Goal: Transaction & Acquisition: Purchase product/service

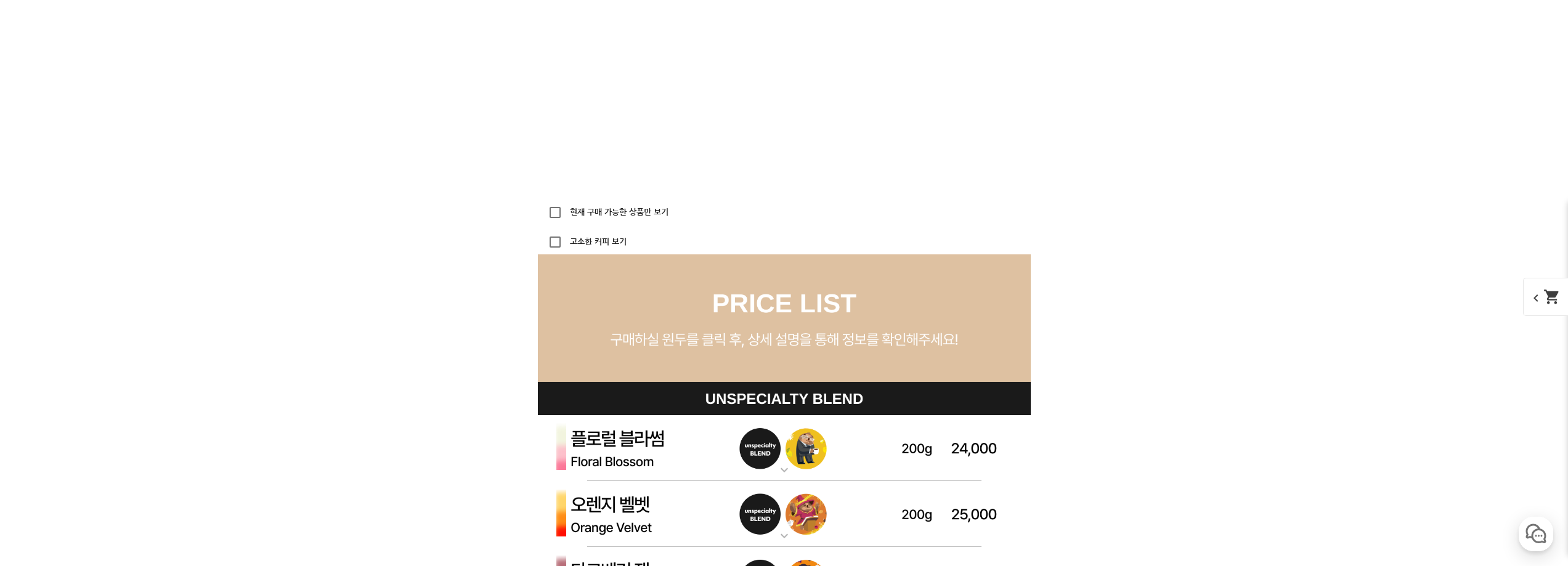
scroll to position [3450, 0]
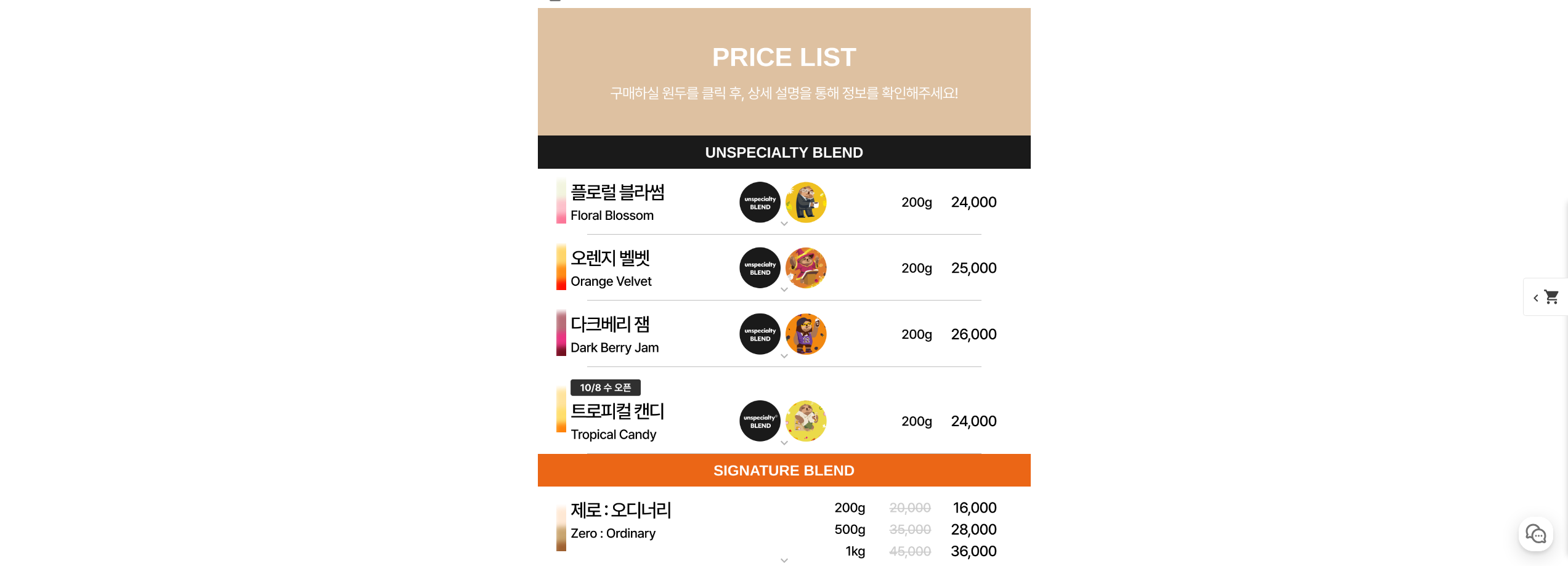
click at [788, 449] on mat-icon "expand_more" at bounding box center [784, 443] width 25 height 15
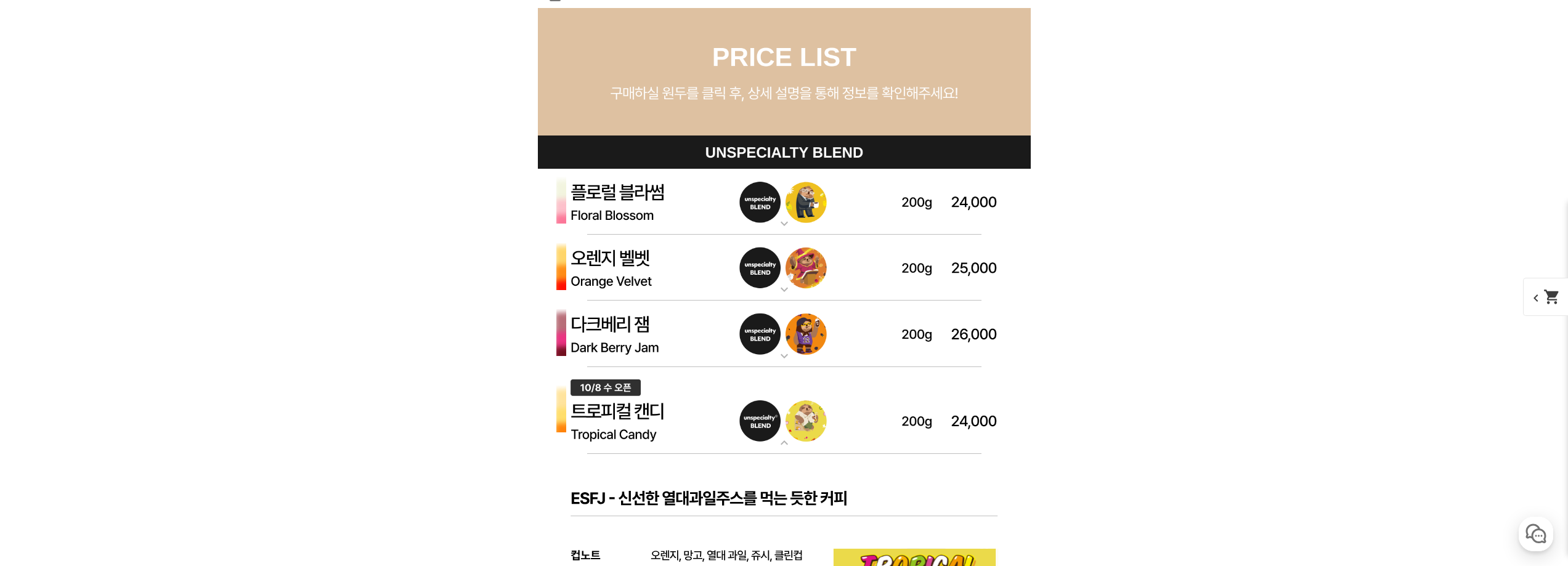
click at [788, 449] on mat-icon "expand_more" at bounding box center [784, 443] width 25 height 15
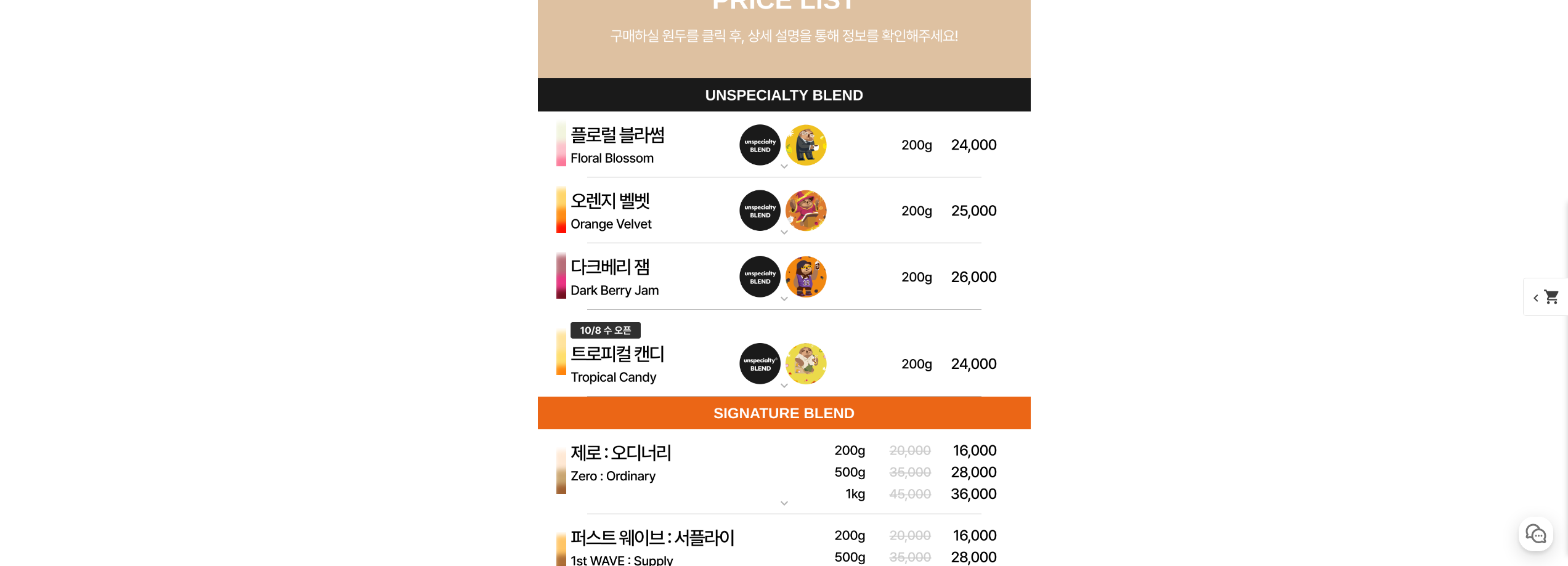
scroll to position [3573, 0]
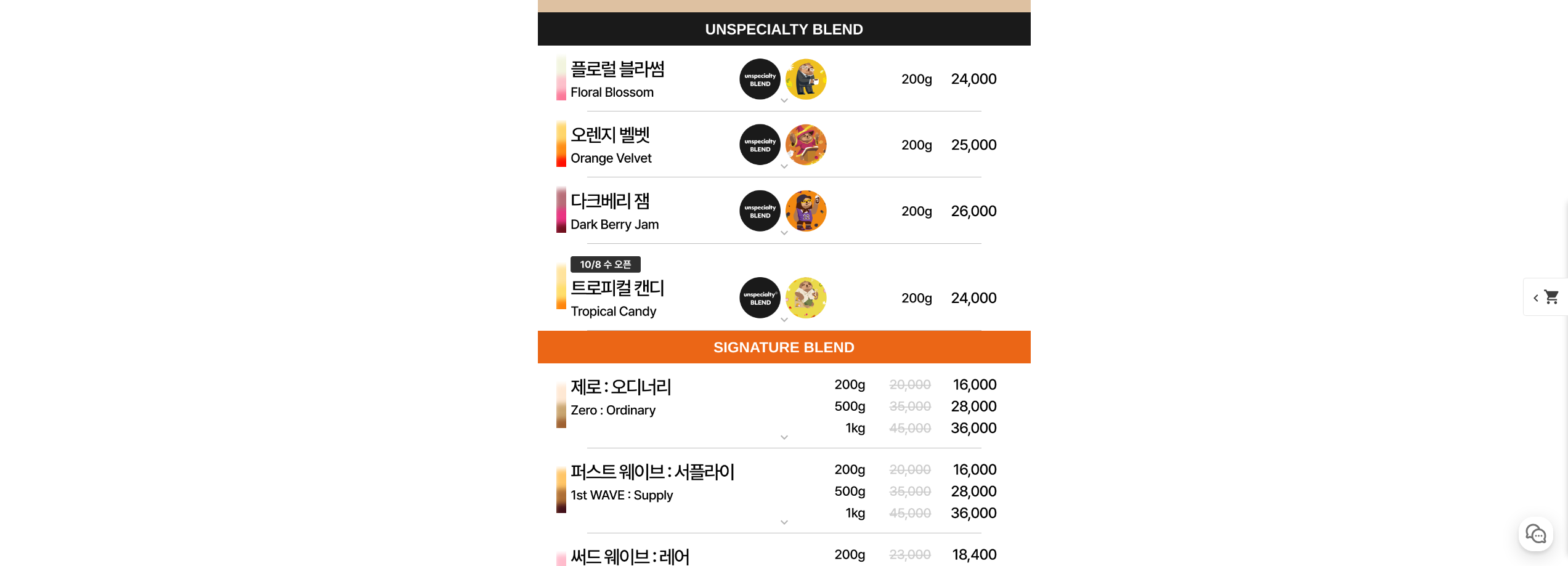
click at [791, 329] on img at bounding box center [784, 287] width 493 height 88
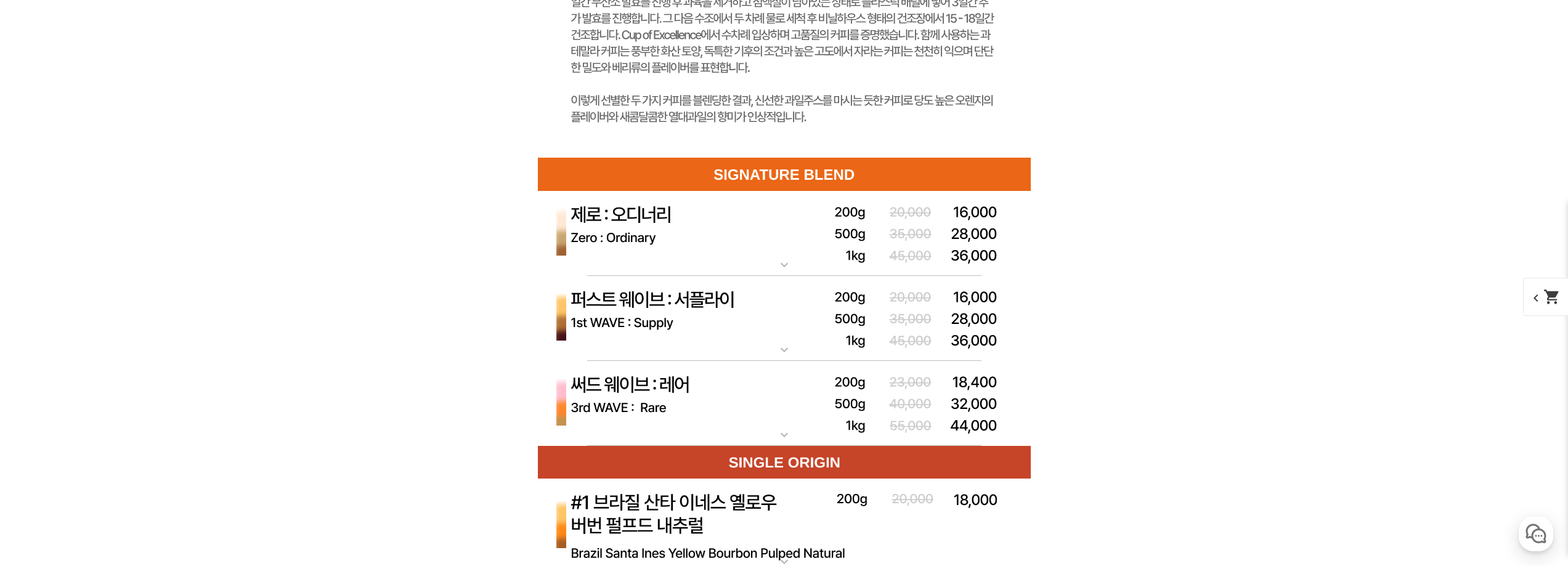
scroll to position [4375, 0]
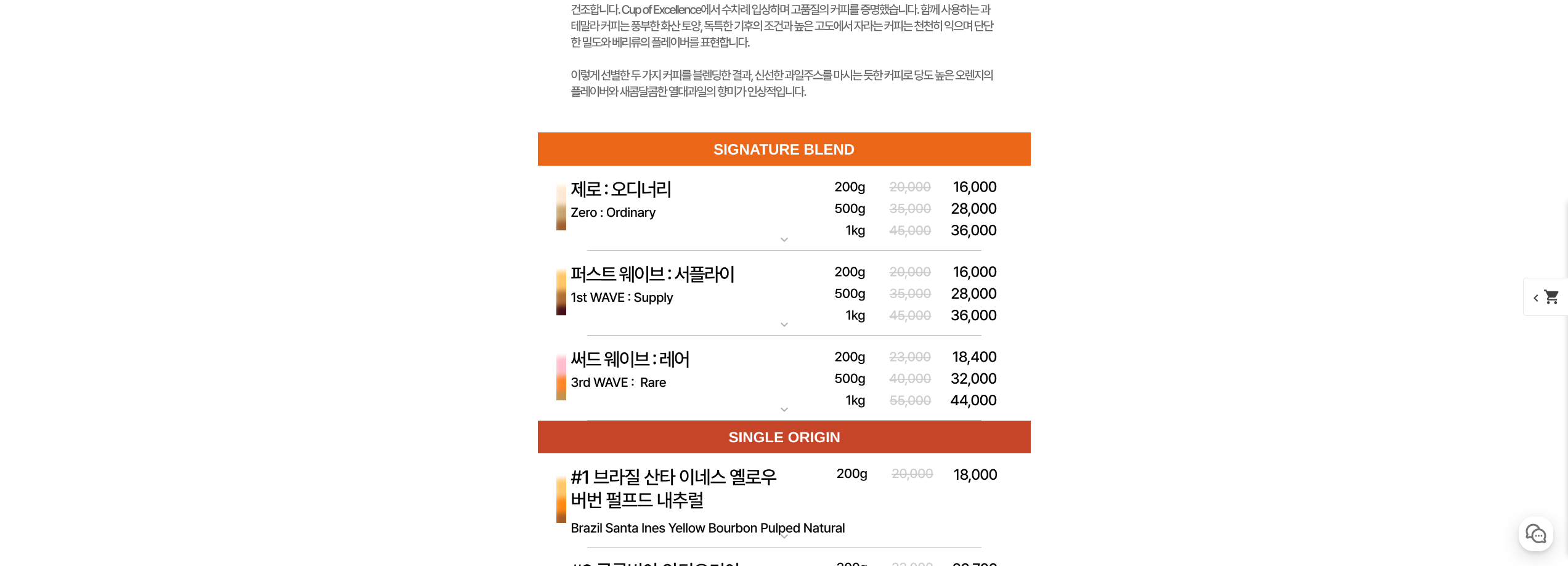
click at [794, 235] on mat-icon "expand_more" at bounding box center [784, 239] width 25 height 15
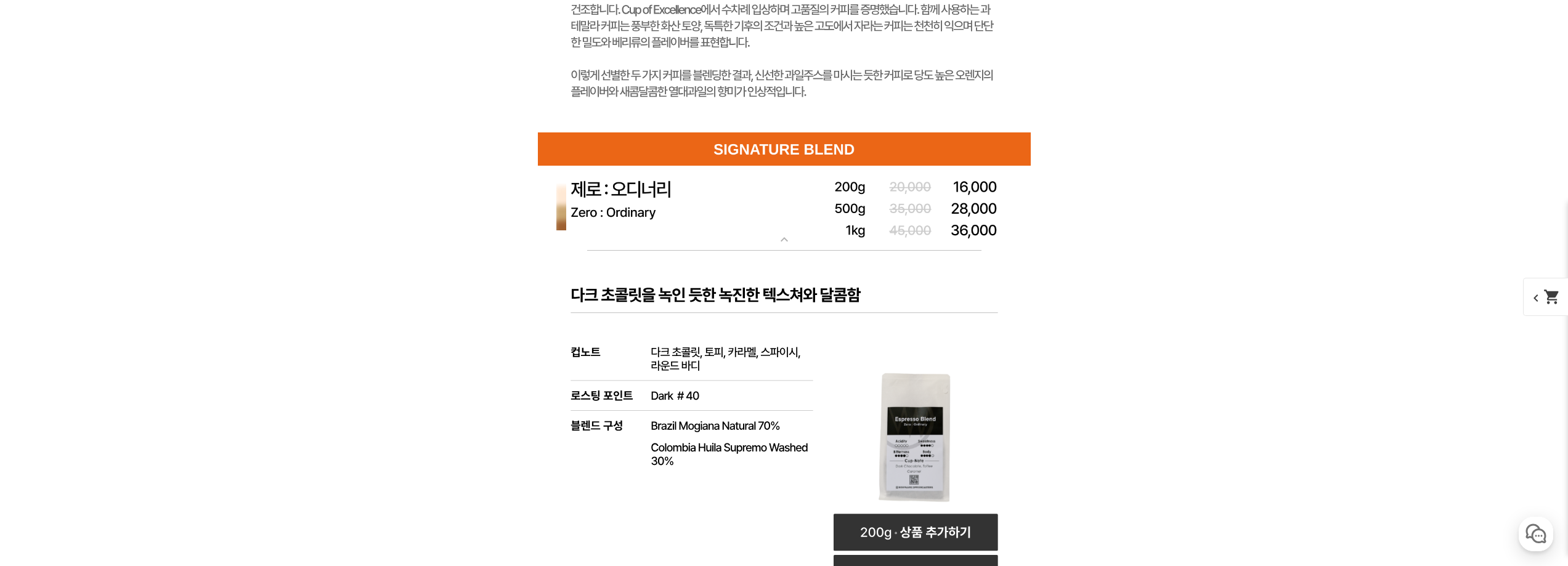
click at [794, 235] on mat-icon "expand_more" at bounding box center [784, 239] width 25 height 15
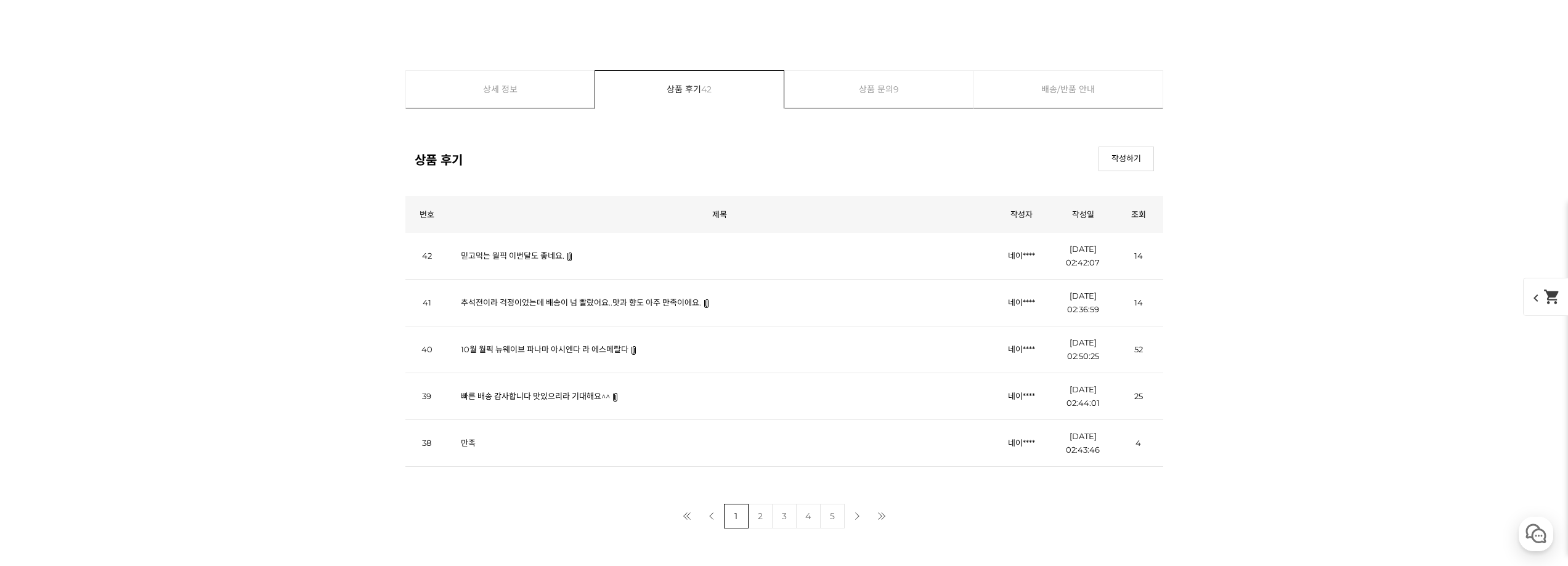
scroll to position [5545, 0]
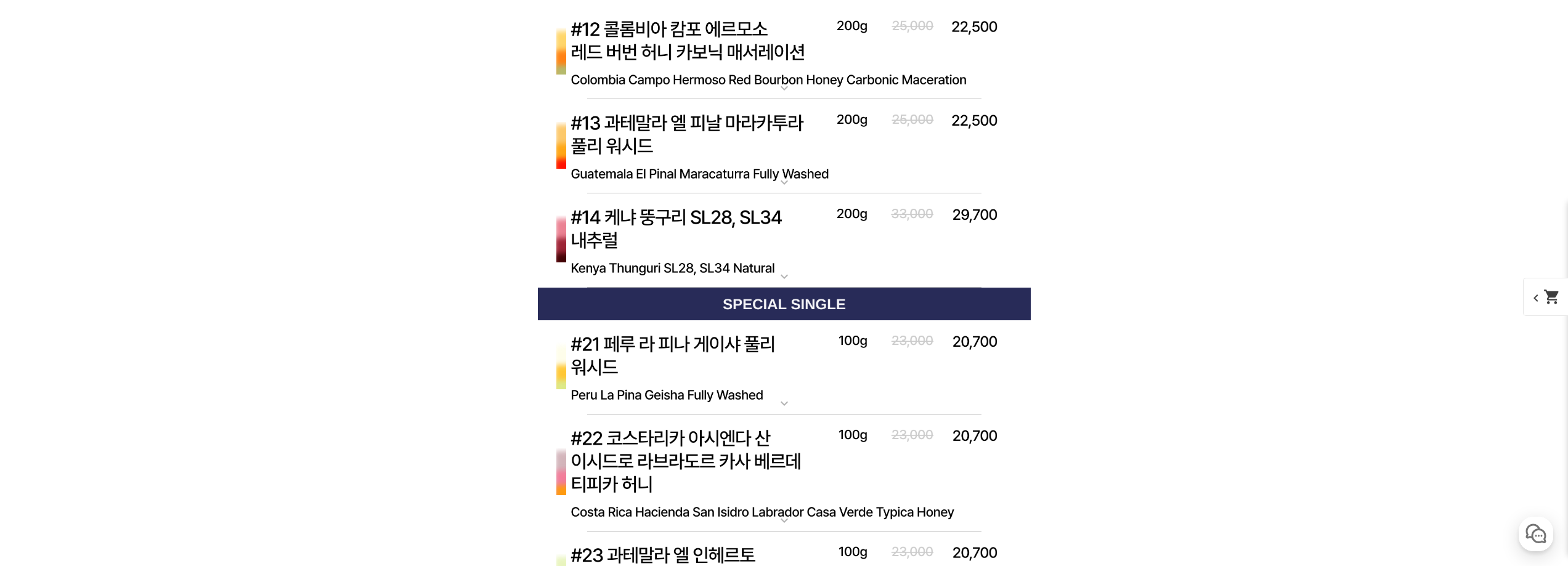
scroll to position [5606, 0]
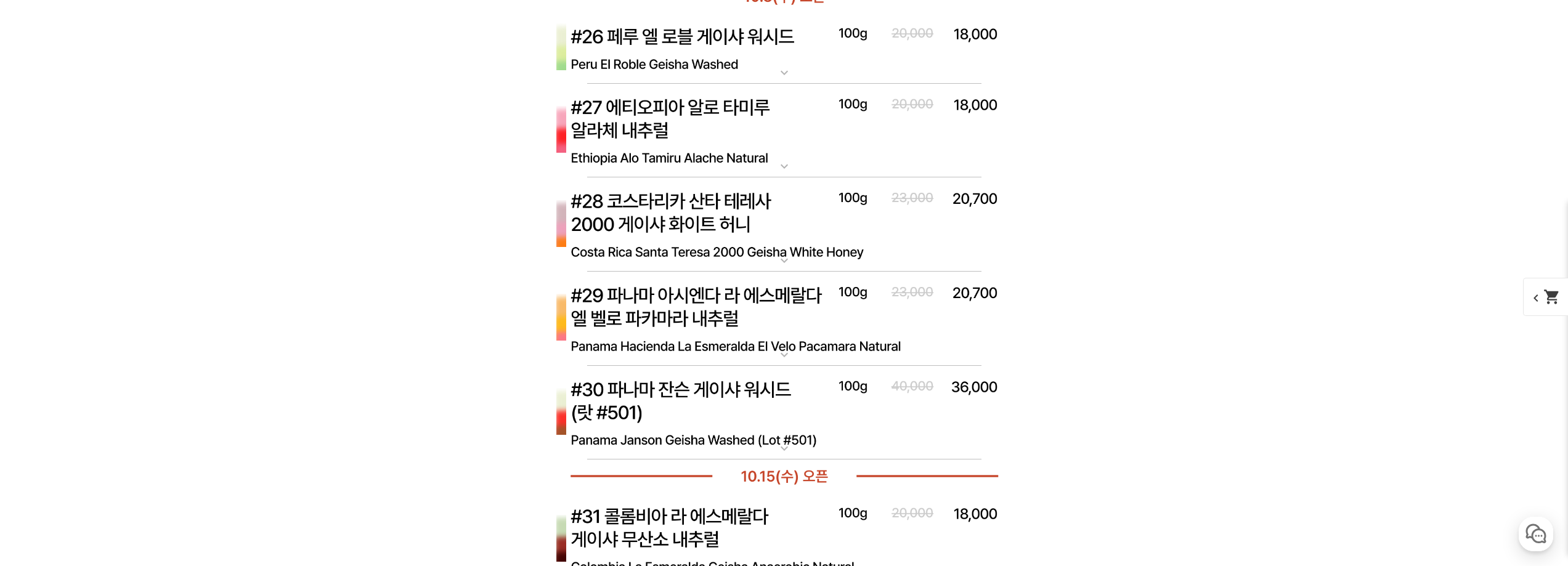
scroll to position [5977, 0]
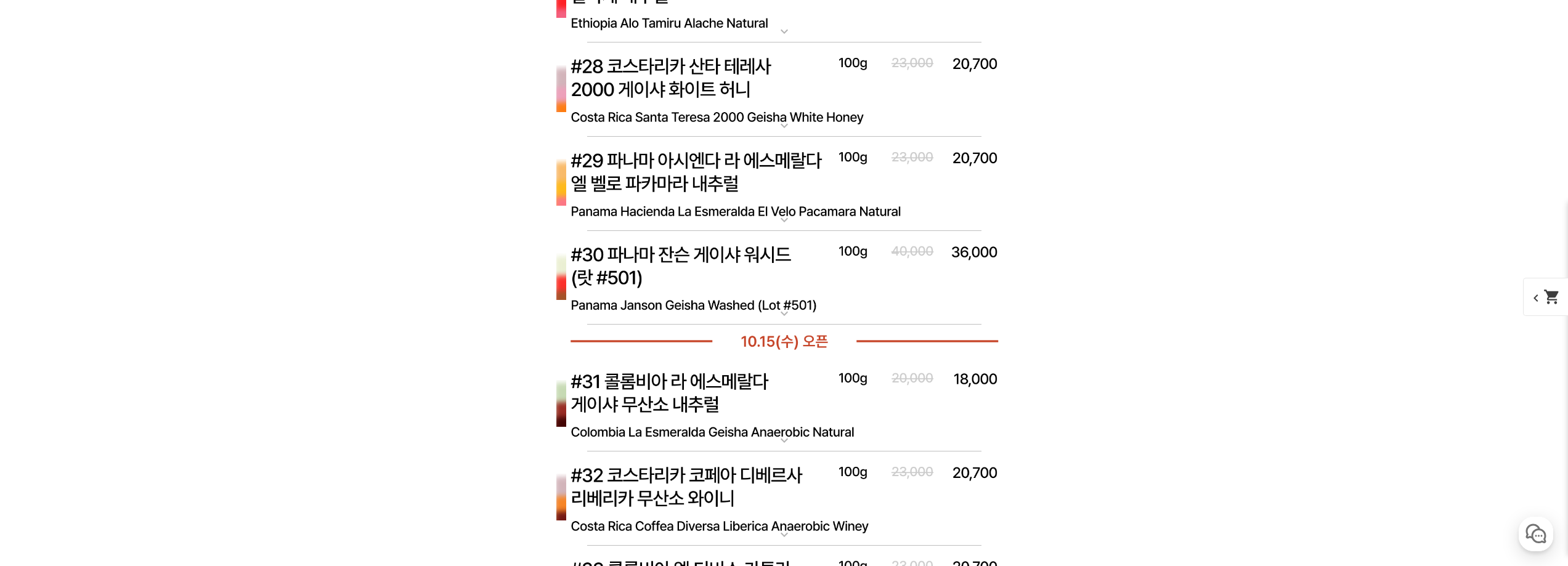
scroll to position [6099, 0]
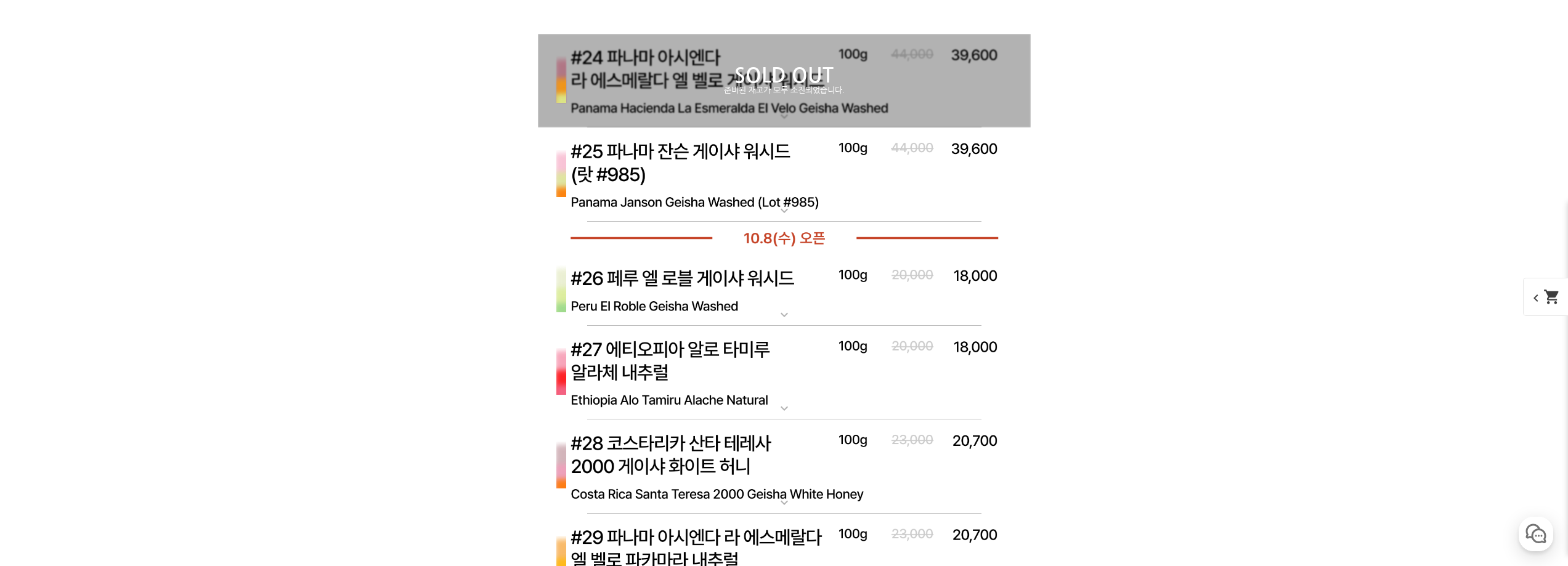
scroll to position [6346, 0]
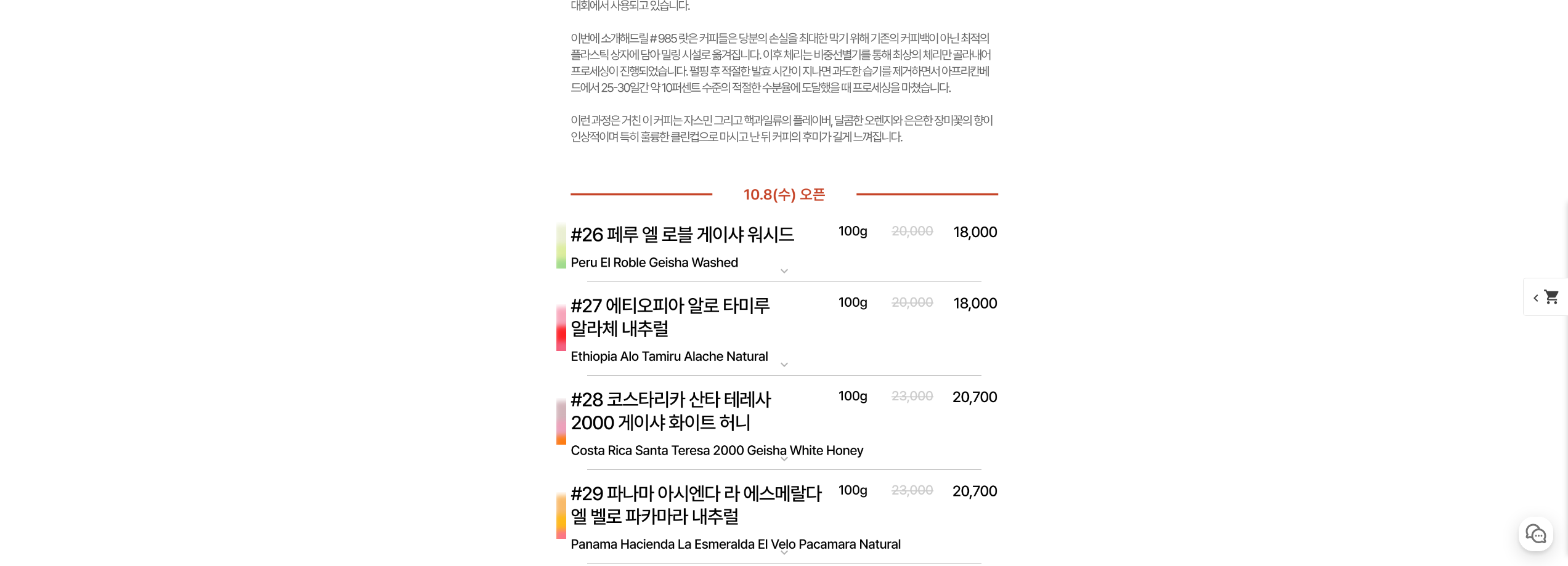
scroll to position [6408, 0]
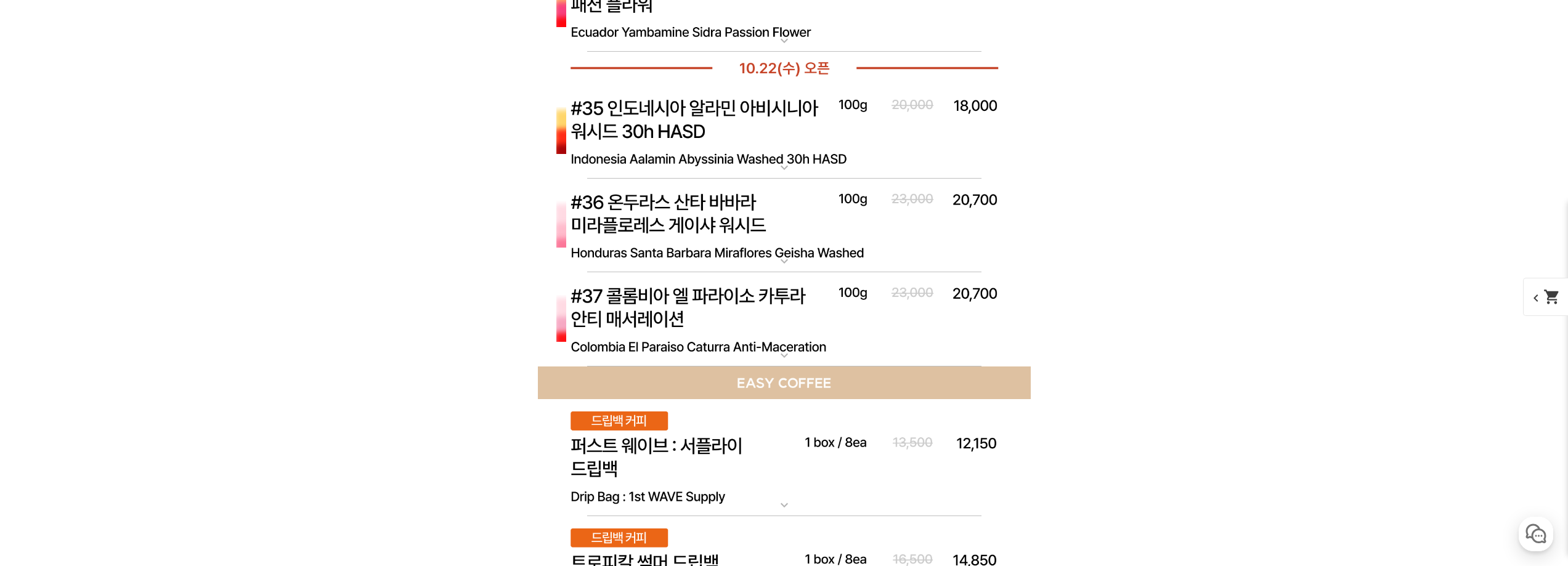
scroll to position [6839, 0]
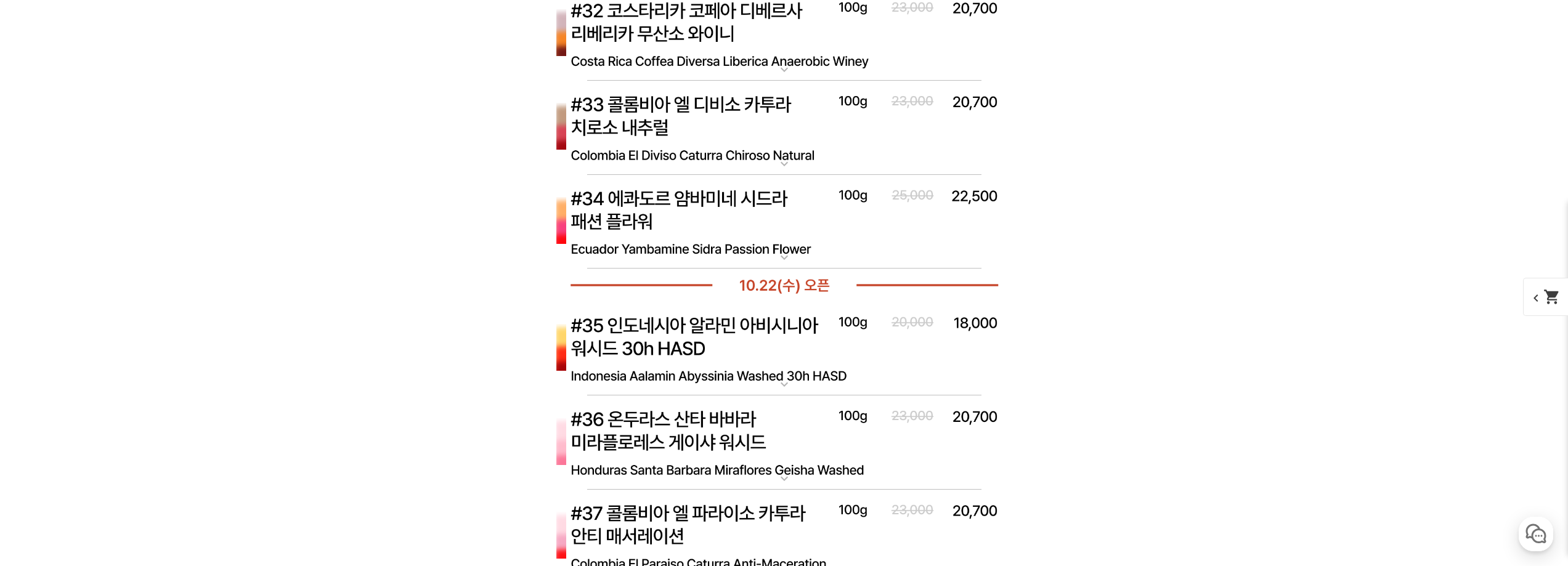
scroll to position [7208, 0]
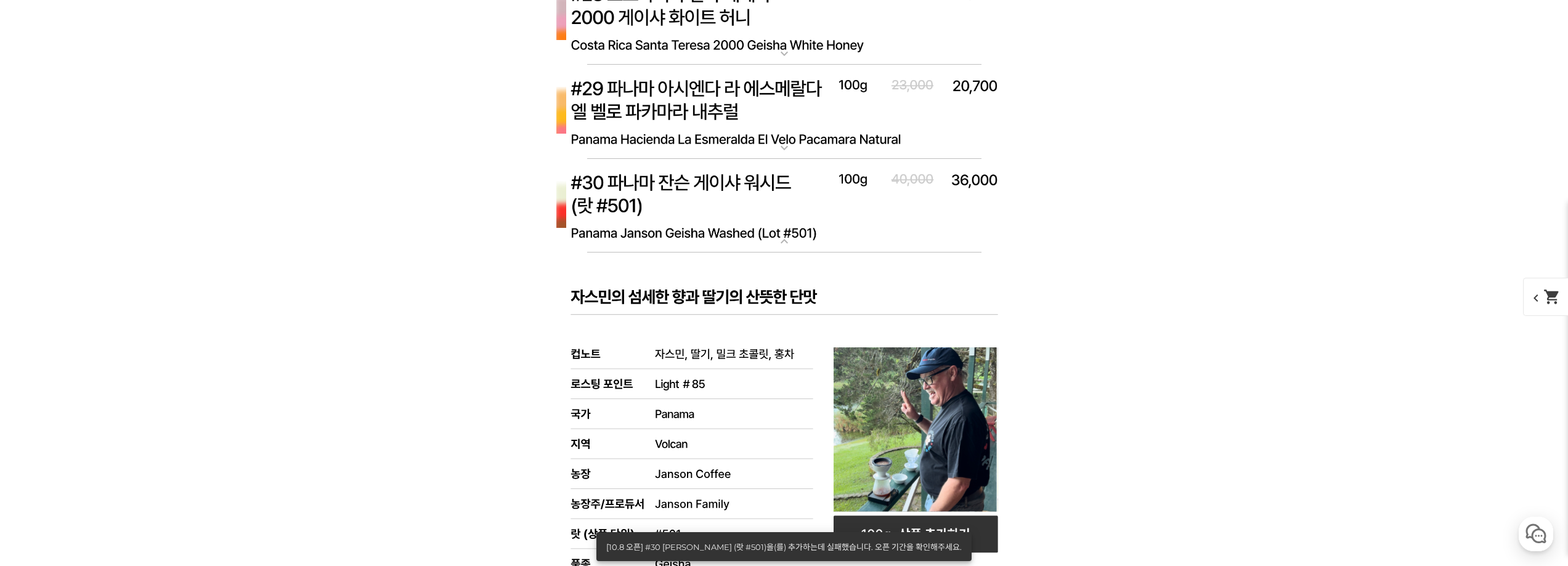
scroll to position [6099, 0]
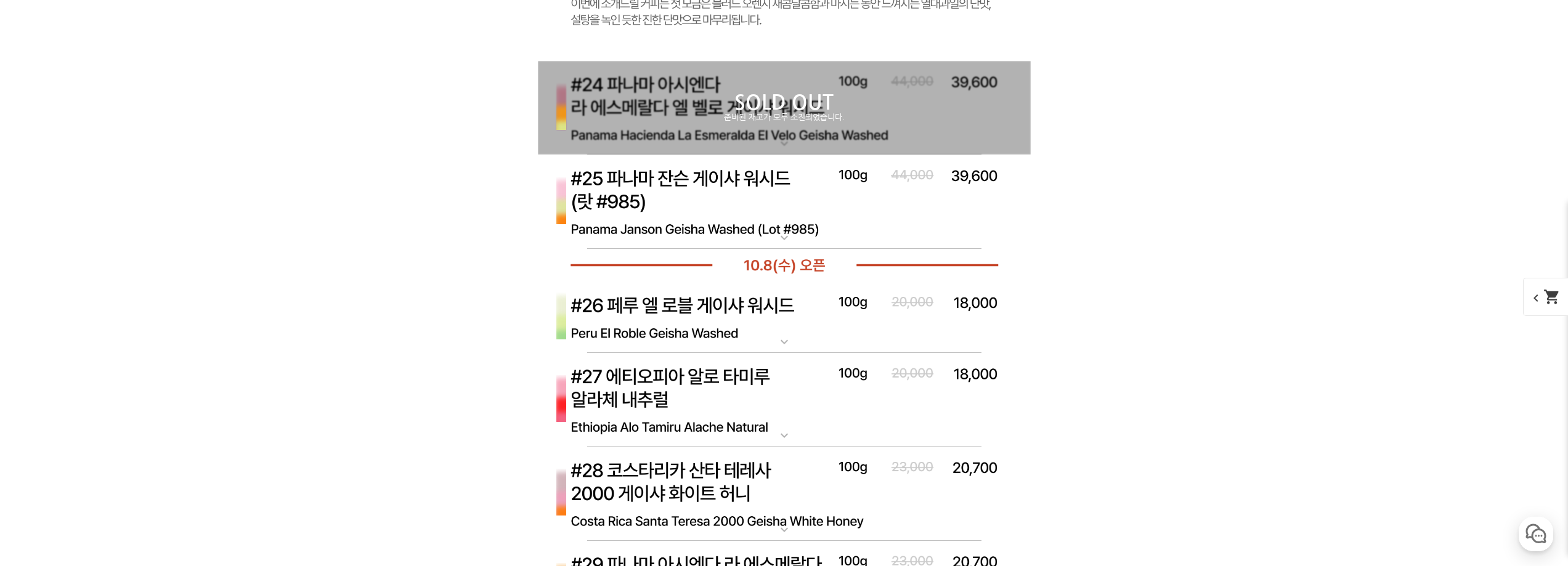
scroll to position [6531, 0]
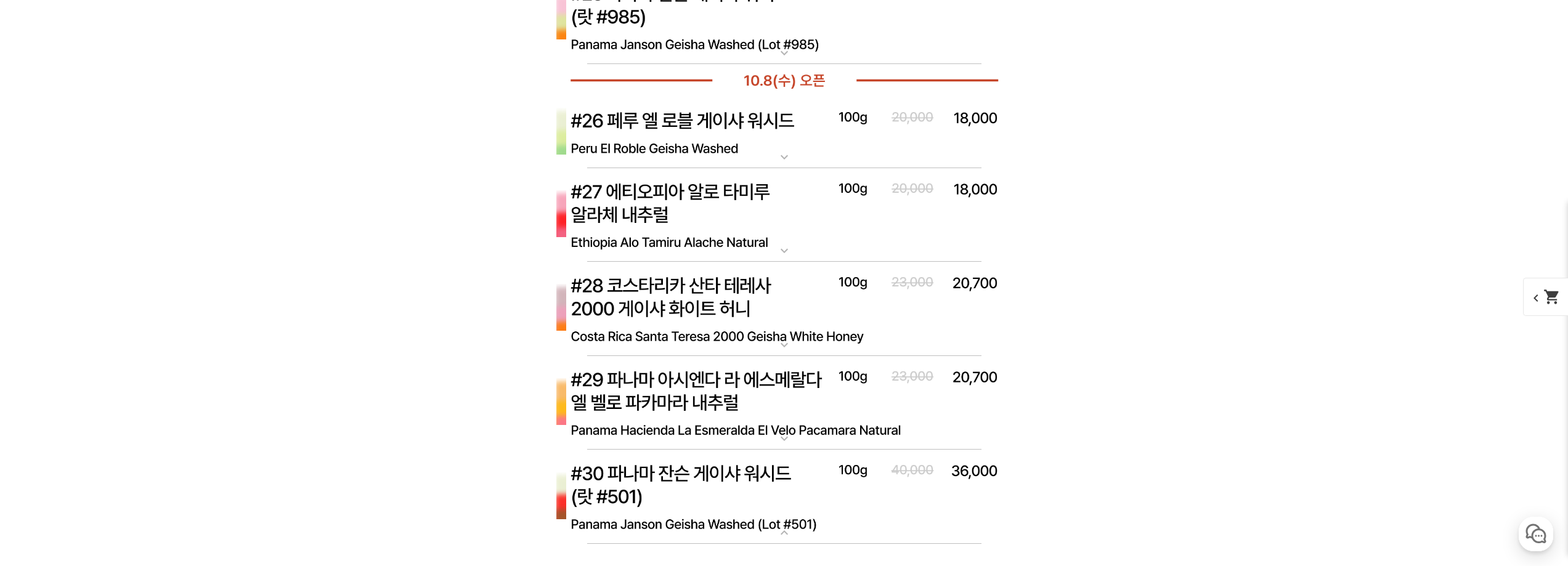
select select "#23 과테말라 엘 인헤르토 파카마라 풀리 워시드"
select select "100g"
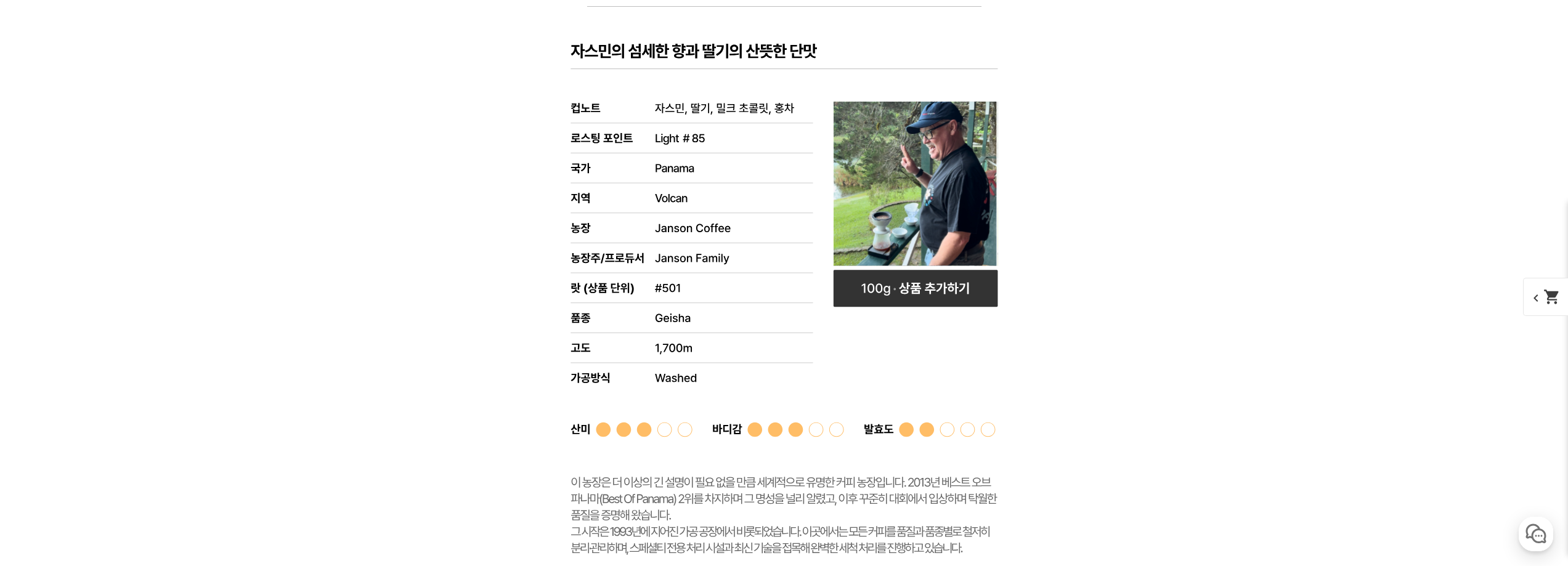
scroll to position [7208, 0]
